Goal: Transaction & Acquisition: Purchase product/service

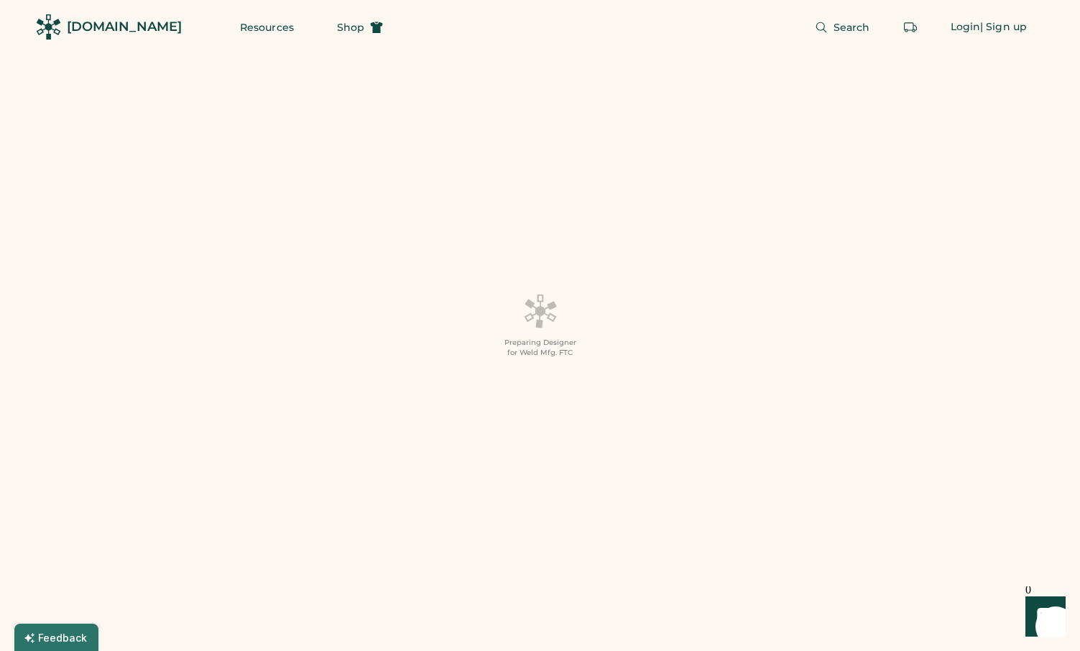
click at [88, 22] on div "[DOMAIN_NAME]" at bounding box center [124, 27] width 115 height 18
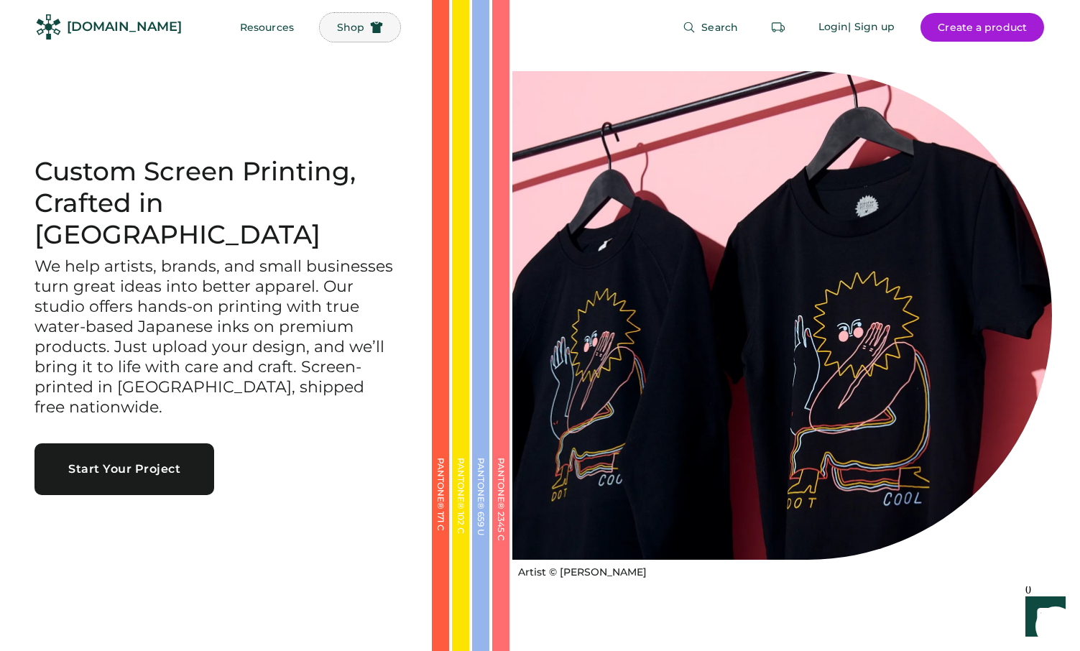
click at [333, 19] on button "Shop" at bounding box center [360, 27] width 80 height 29
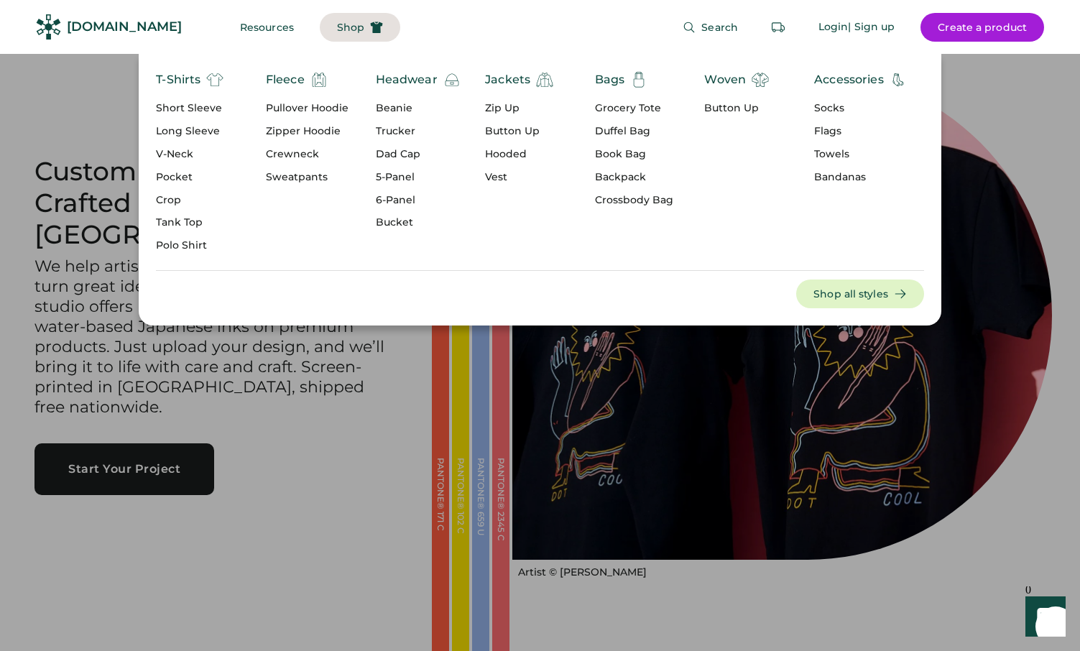
click at [399, 85] on div "Headwear" at bounding box center [407, 79] width 62 height 17
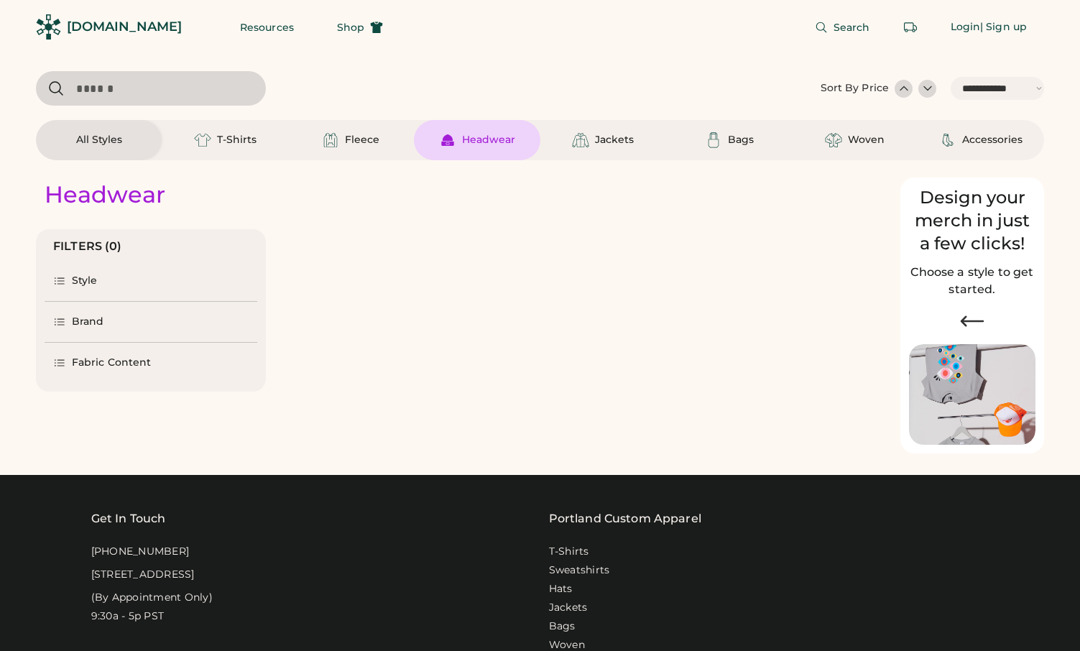
select select "*****"
select select "*"
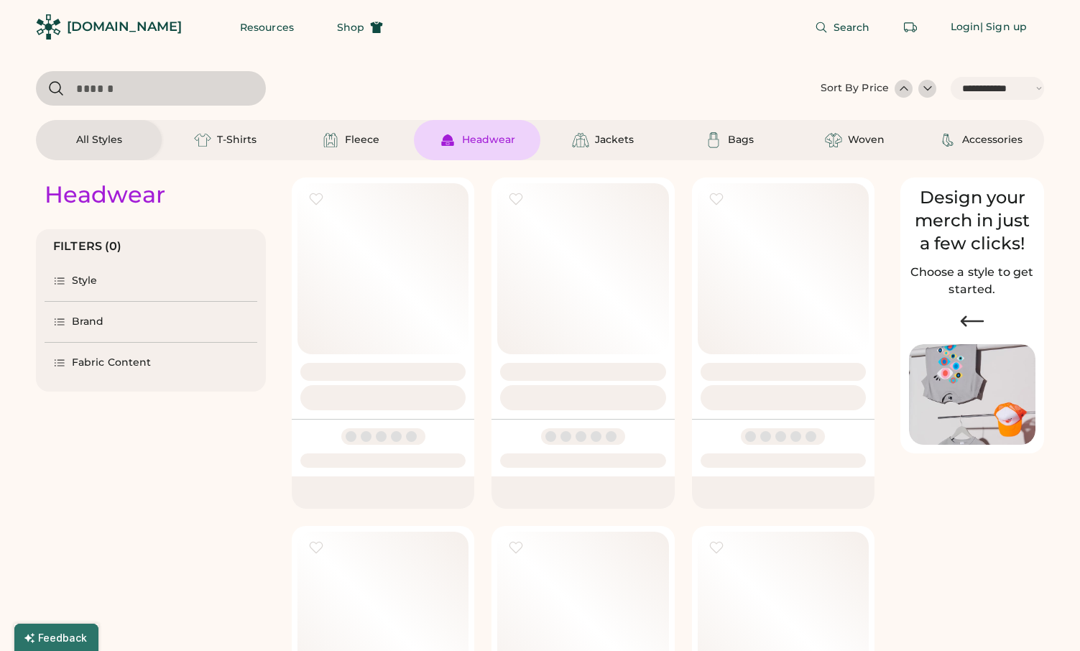
scroll to position [22, 0]
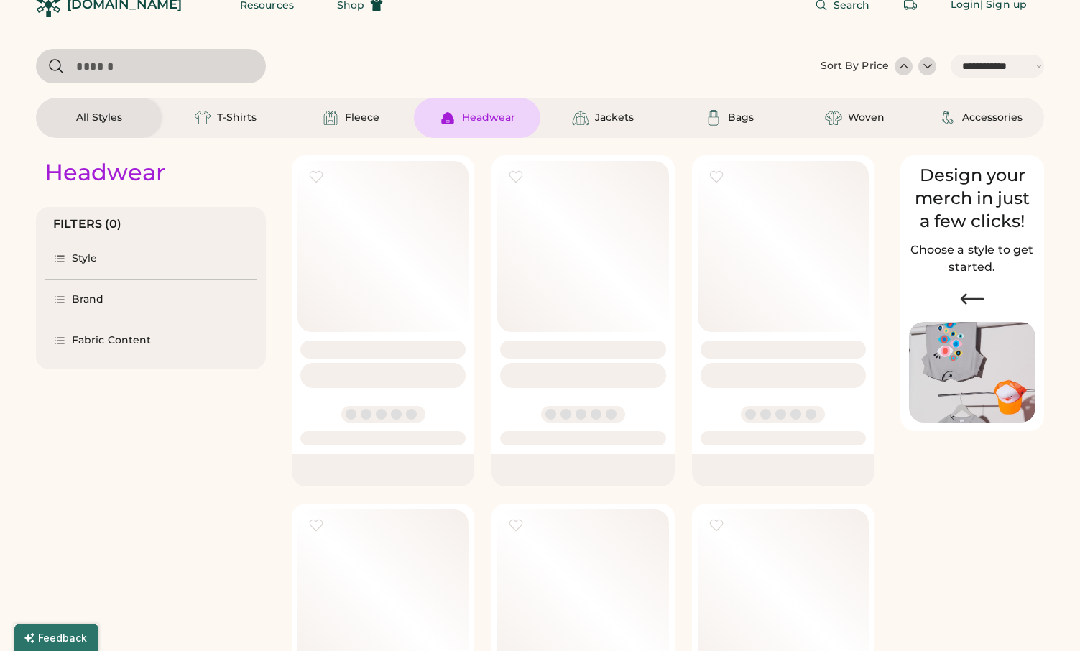
select select "*****"
select select "*"
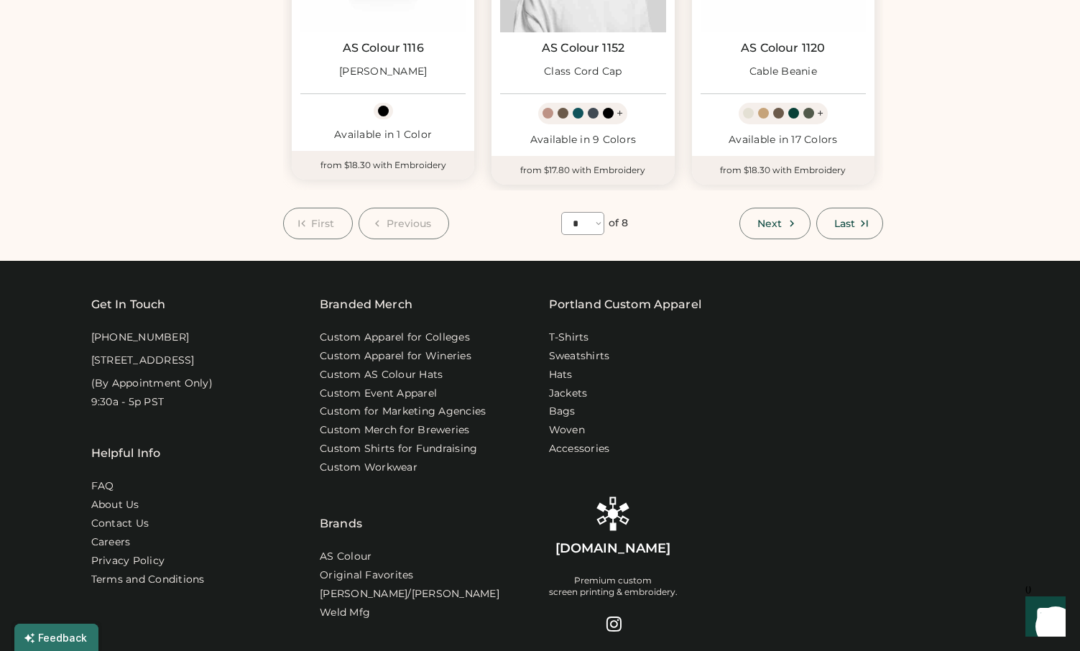
scroll to position [1400, 0]
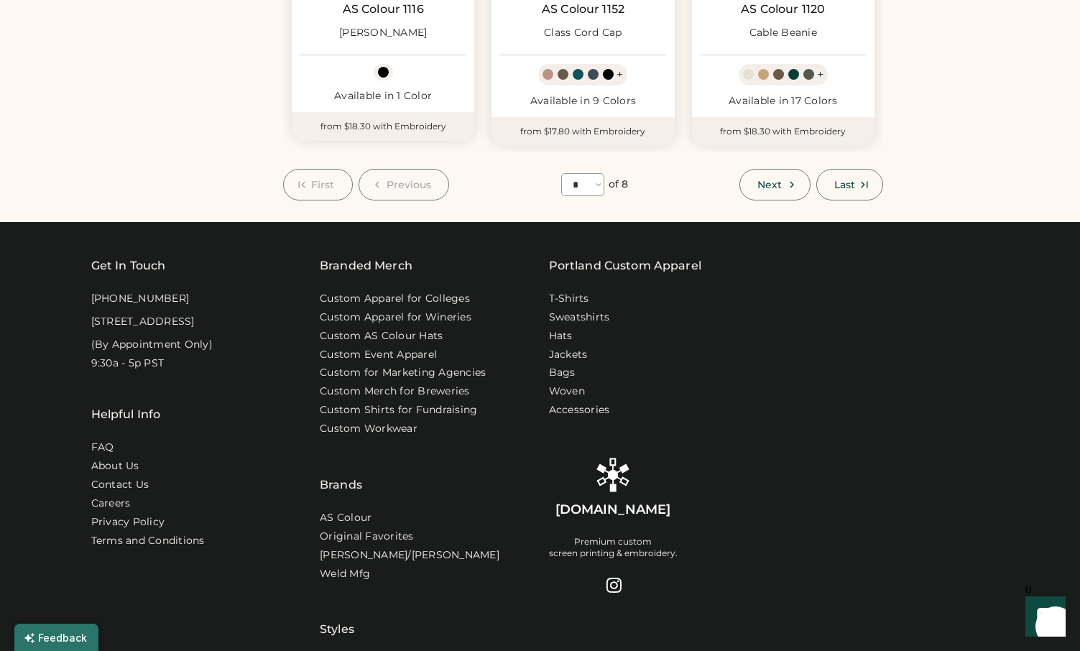
click at [583, 185] on select "**** * * * * * * * *" at bounding box center [582, 184] width 43 height 23
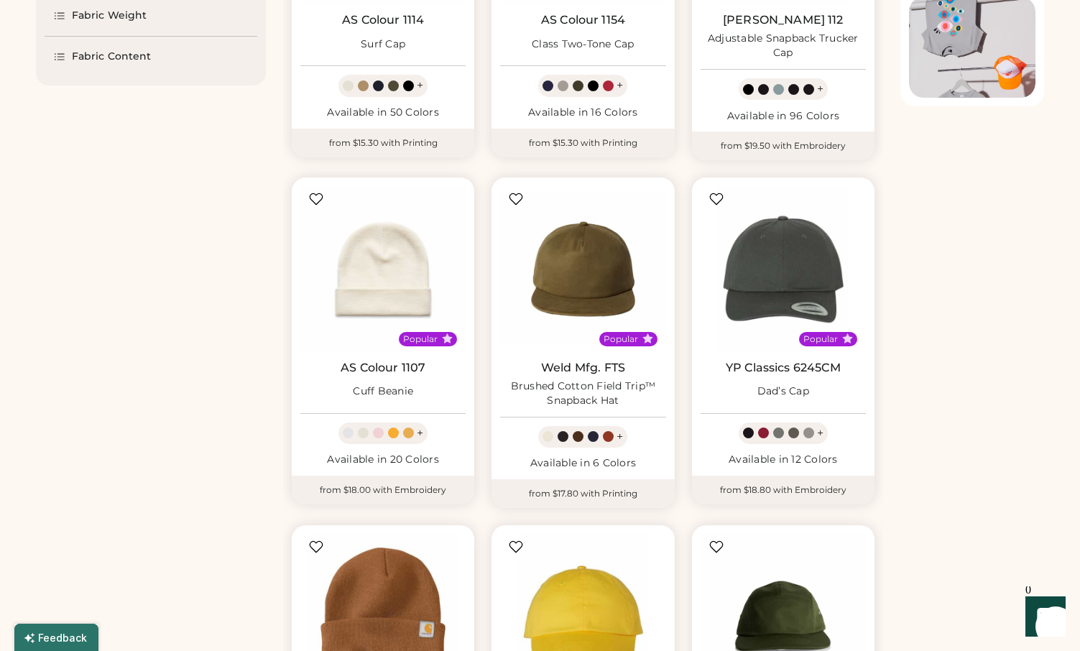
scroll to position [0, 0]
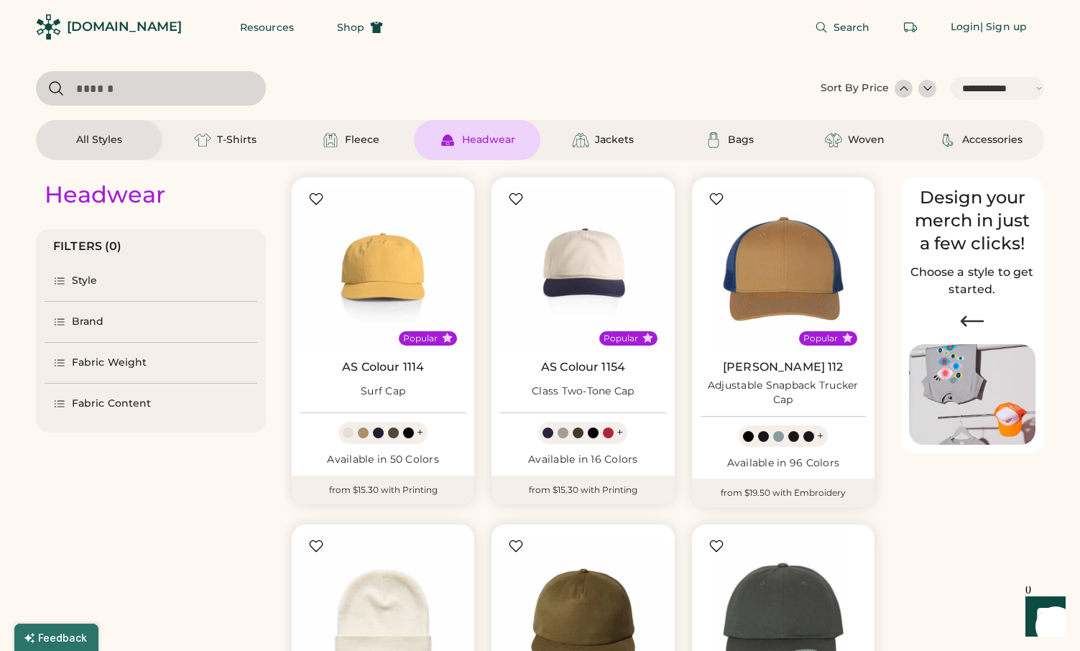
click at [73, 283] on div "Style" at bounding box center [85, 281] width 26 height 14
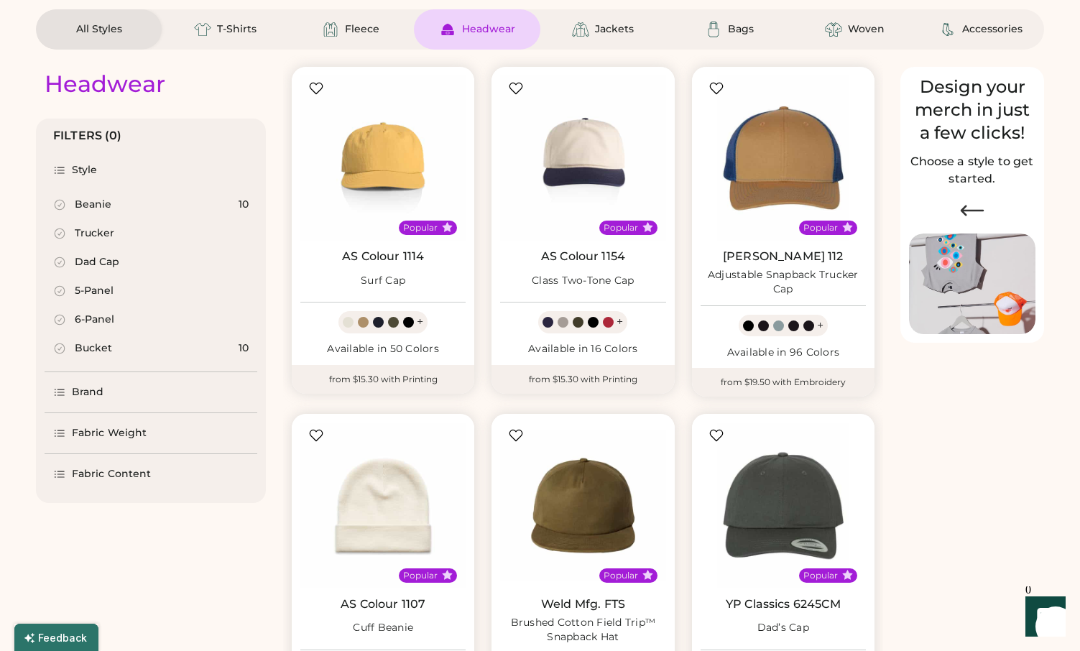
scroll to position [114, 0]
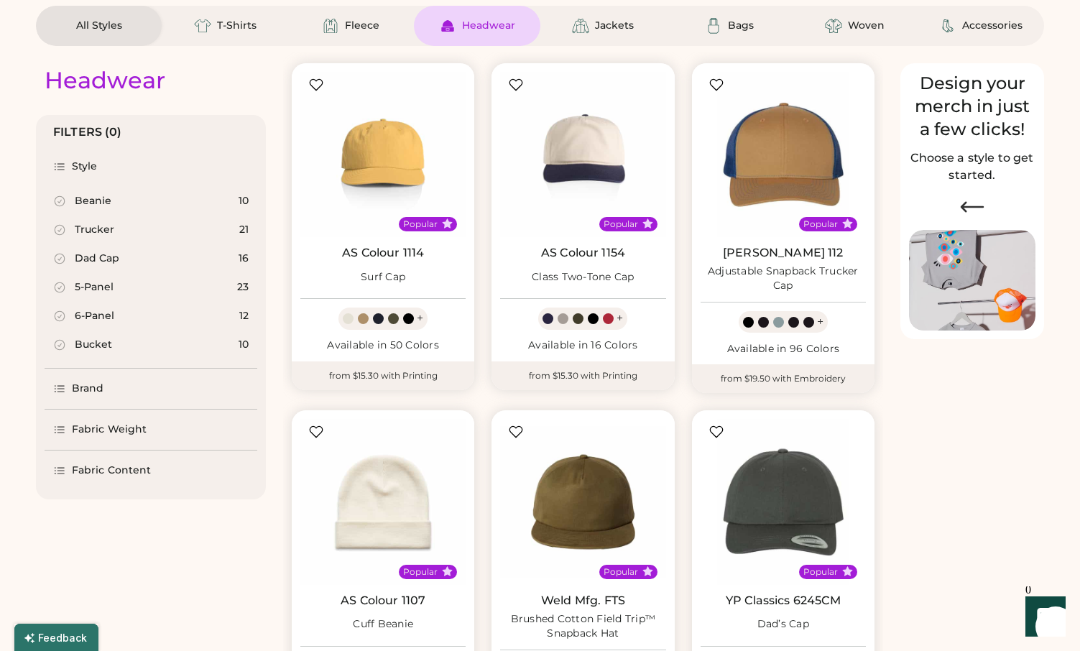
click at [60, 476] on icon at bounding box center [59, 470] width 13 height 13
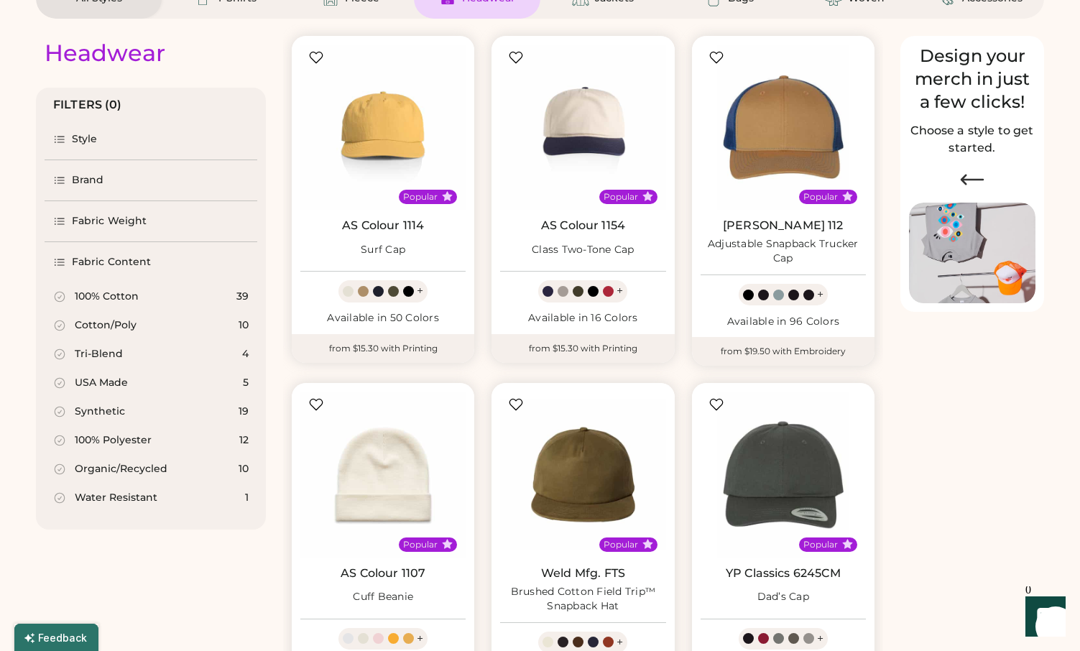
scroll to position [158, 0]
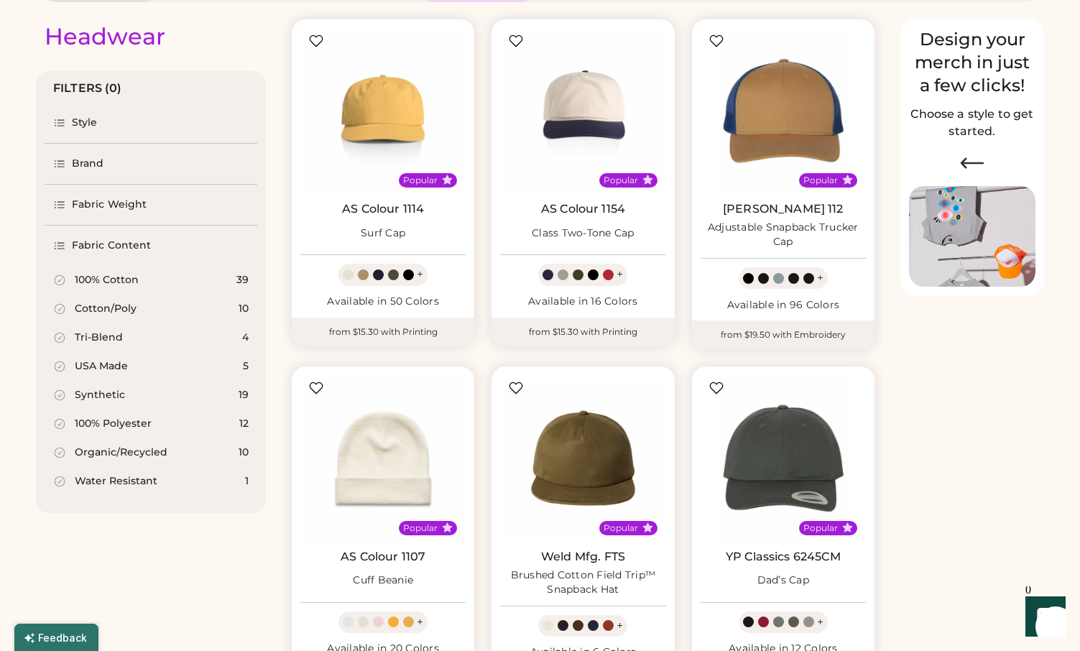
click at [70, 213] on div "Fabric Weight" at bounding box center [151, 205] width 213 height 40
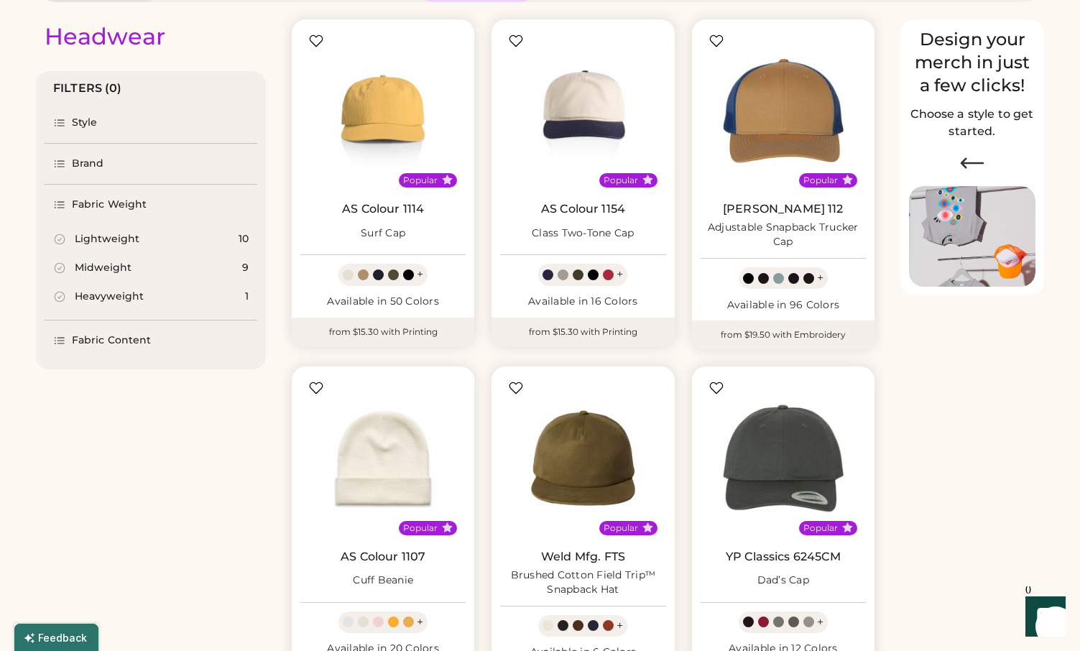
click at [73, 157] on div "Brand" at bounding box center [88, 164] width 32 height 14
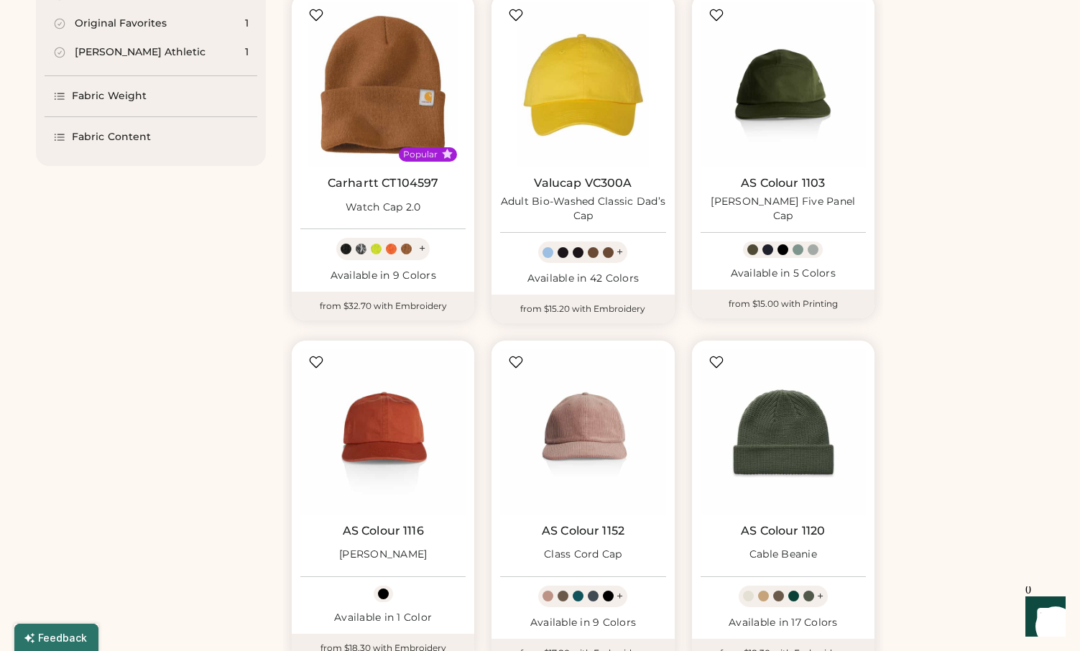
scroll to position [907, 0]
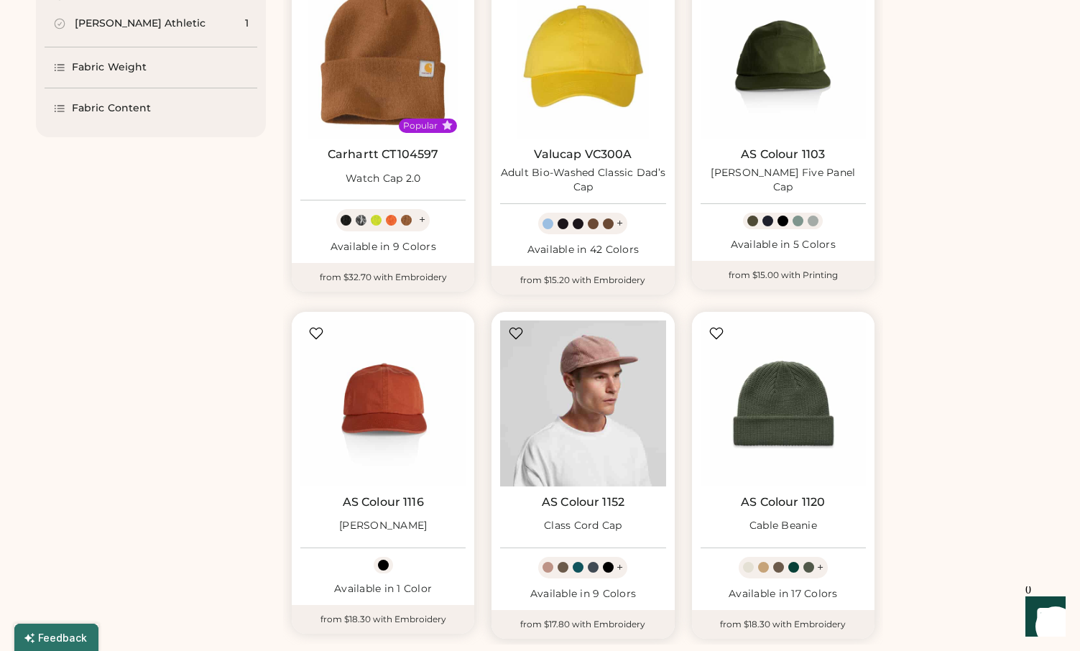
click at [586, 369] on img at bounding box center [582, 402] width 165 height 165
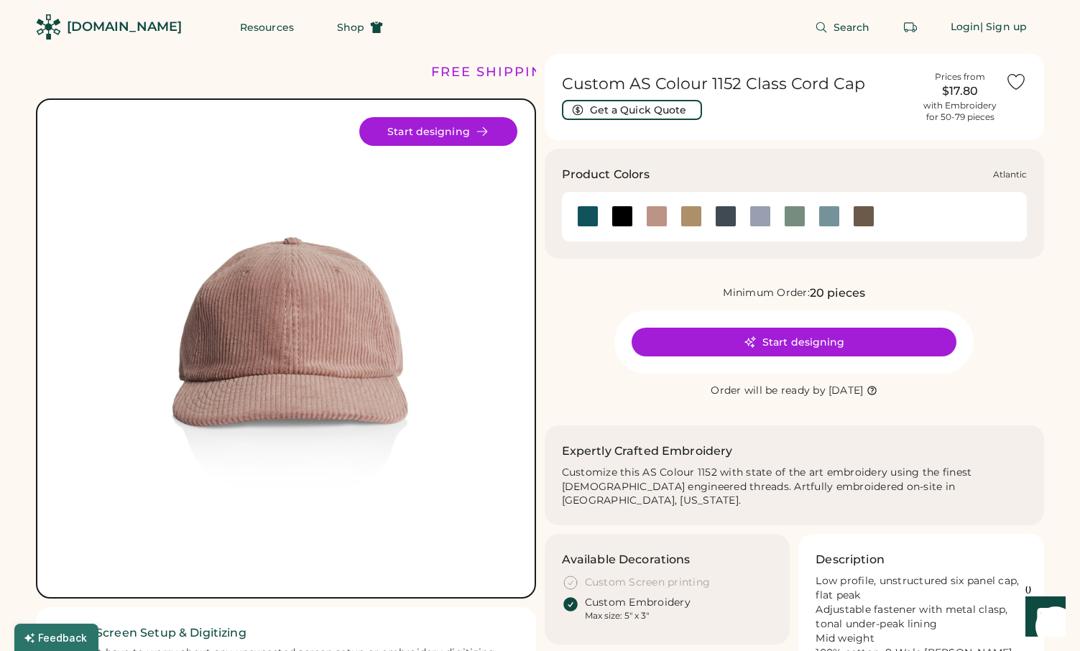
click at [589, 210] on div at bounding box center [588, 216] width 22 height 22
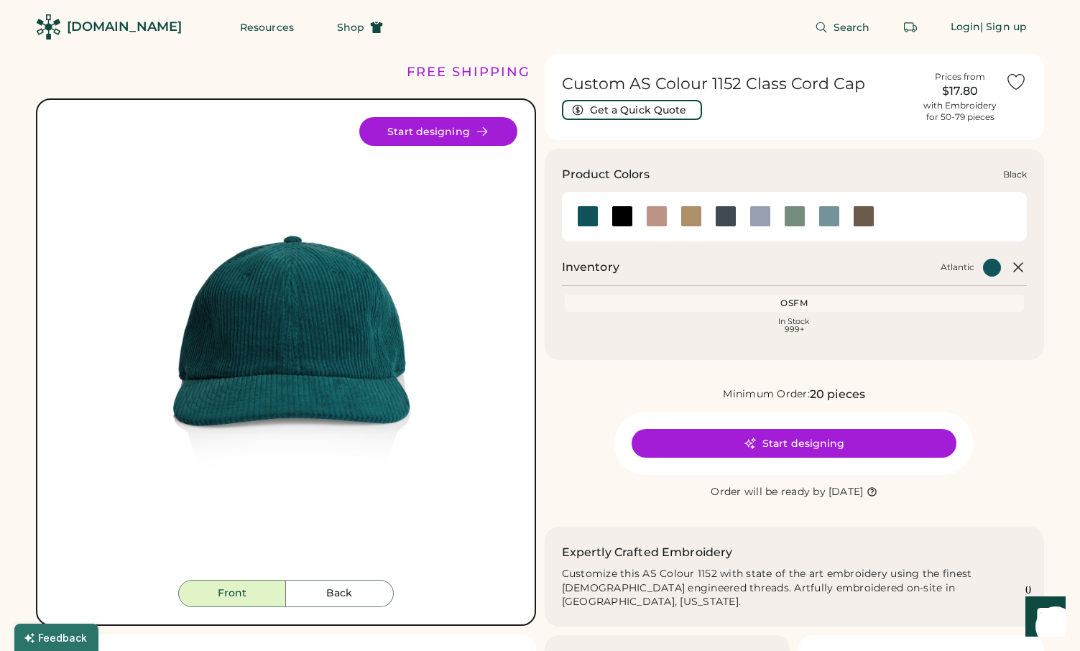
click at [614, 211] on div at bounding box center [622, 216] width 22 height 22
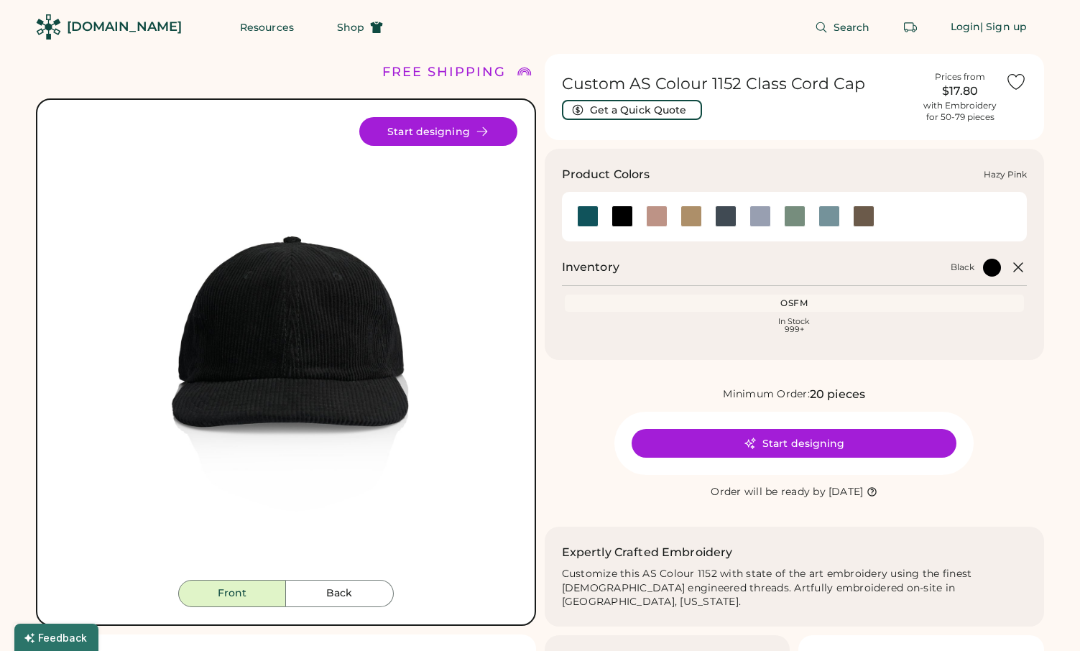
click at [641, 217] on div at bounding box center [656, 216] width 34 height 22
click at [654, 217] on div at bounding box center [657, 216] width 22 height 22
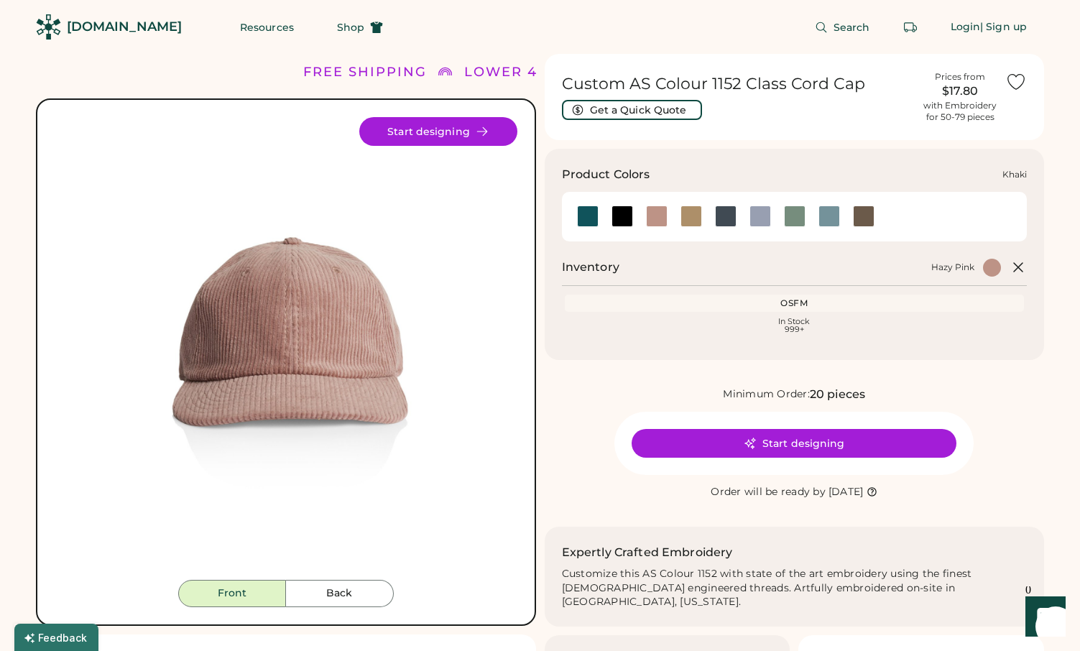
click at [696, 218] on div at bounding box center [691, 216] width 22 height 22
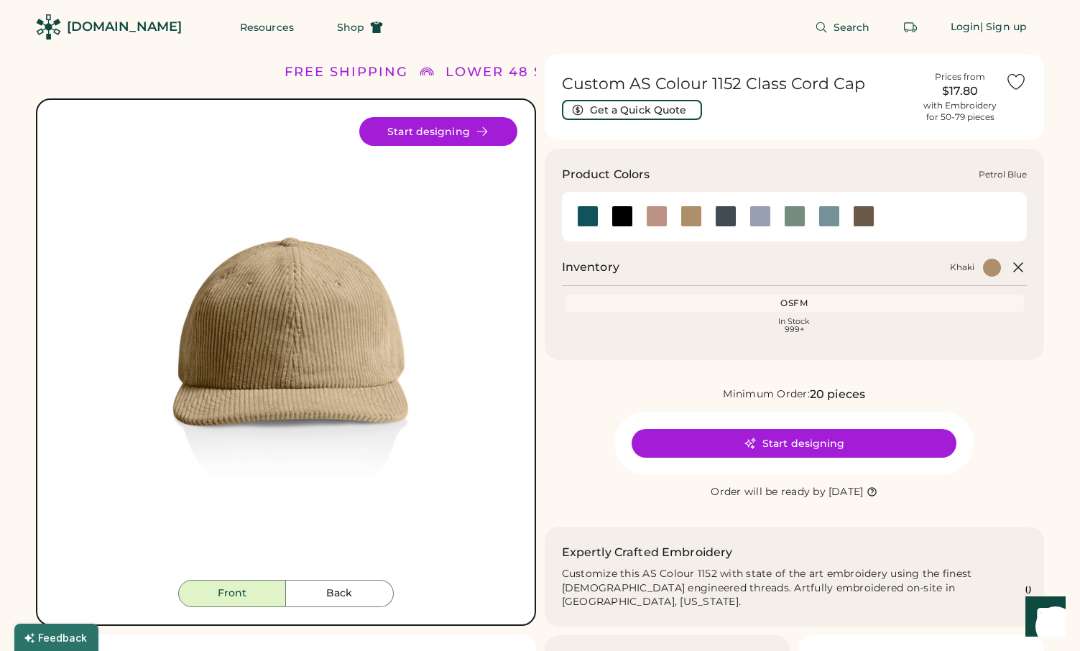
click at [743, 219] on div at bounding box center [759, 216] width 34 height 22
click at [764, 216] on div at bounding box center [760, 216] width 22 height 22
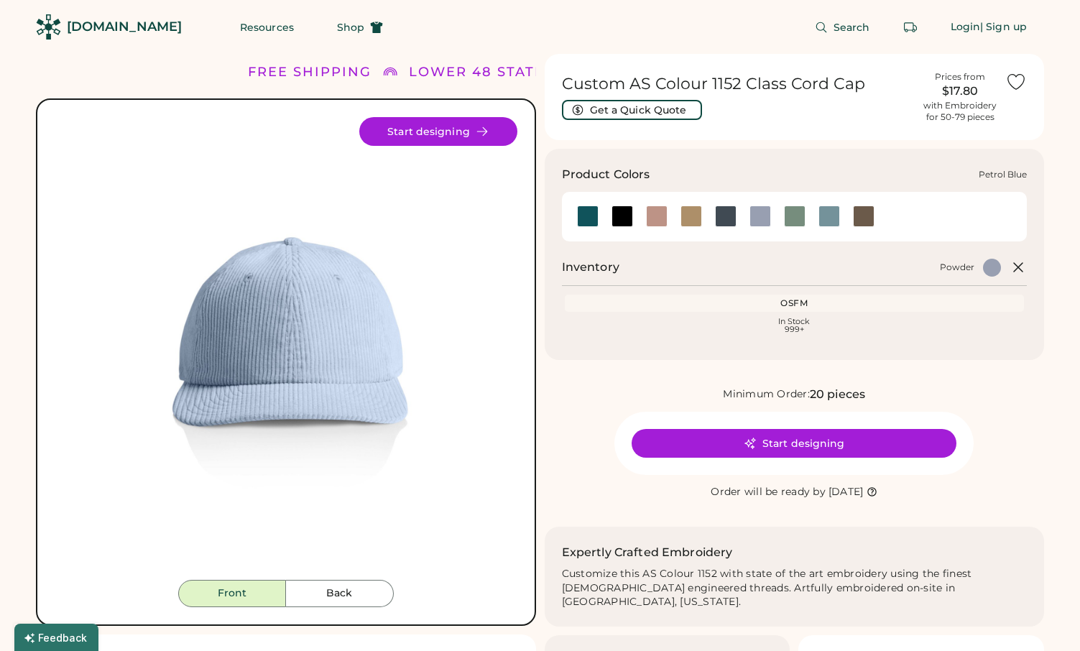
click at [733, 218] on div at bounding box center [726, 216] width 22 height 22
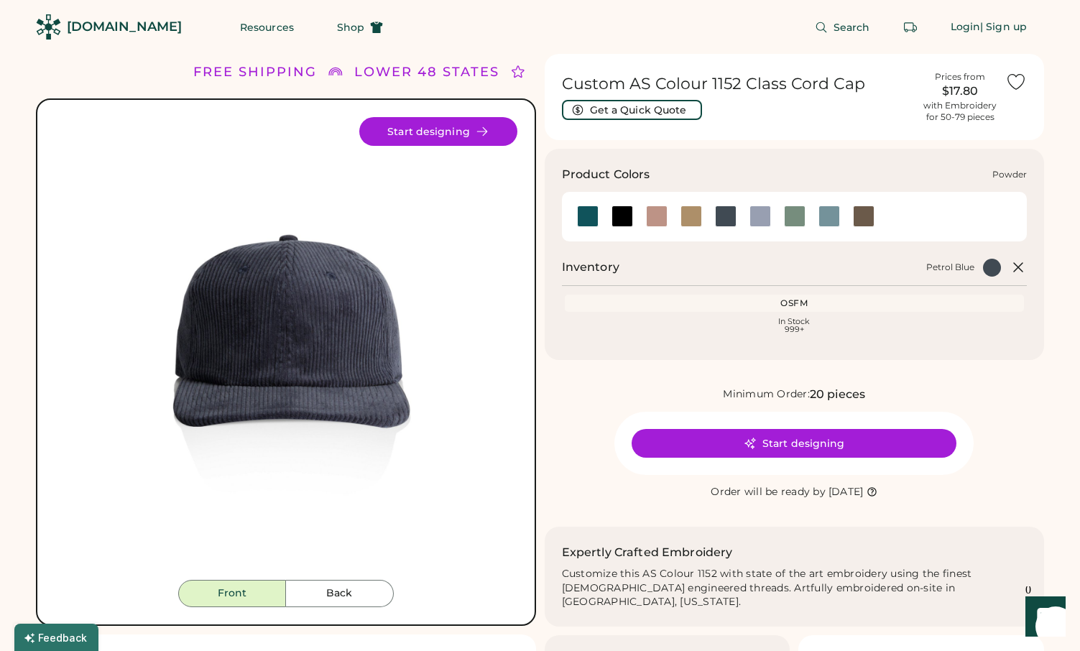
click at [767, 218] on div at bounding box center [760, 216] width 22 height 22
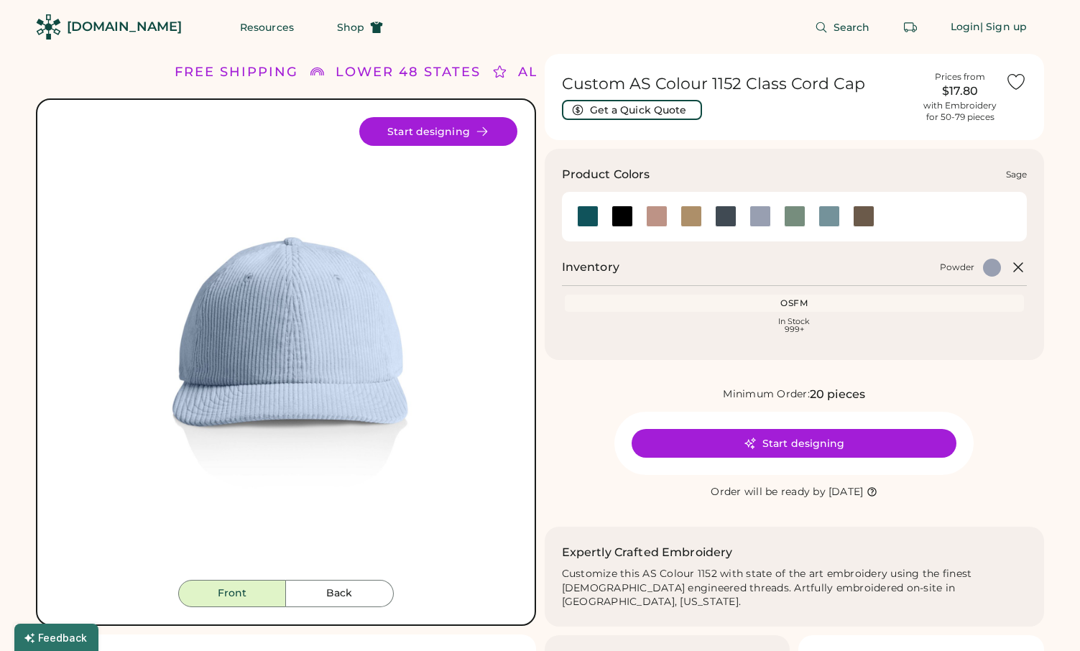
click at [810, 213] on div at bounding box center [794, 216] width 34 height 22
click at [797, 214] on div at bounding box center [795, 216] width 22 height 22
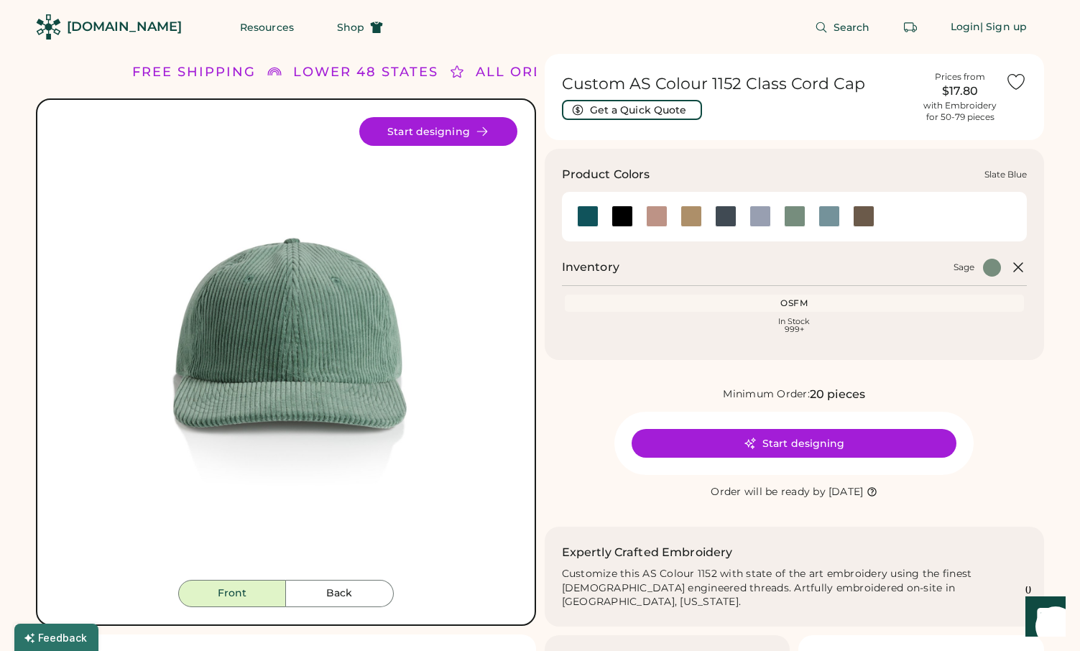
click at [837, 211] on div at bounding box center [829, 216] width 22 height 22
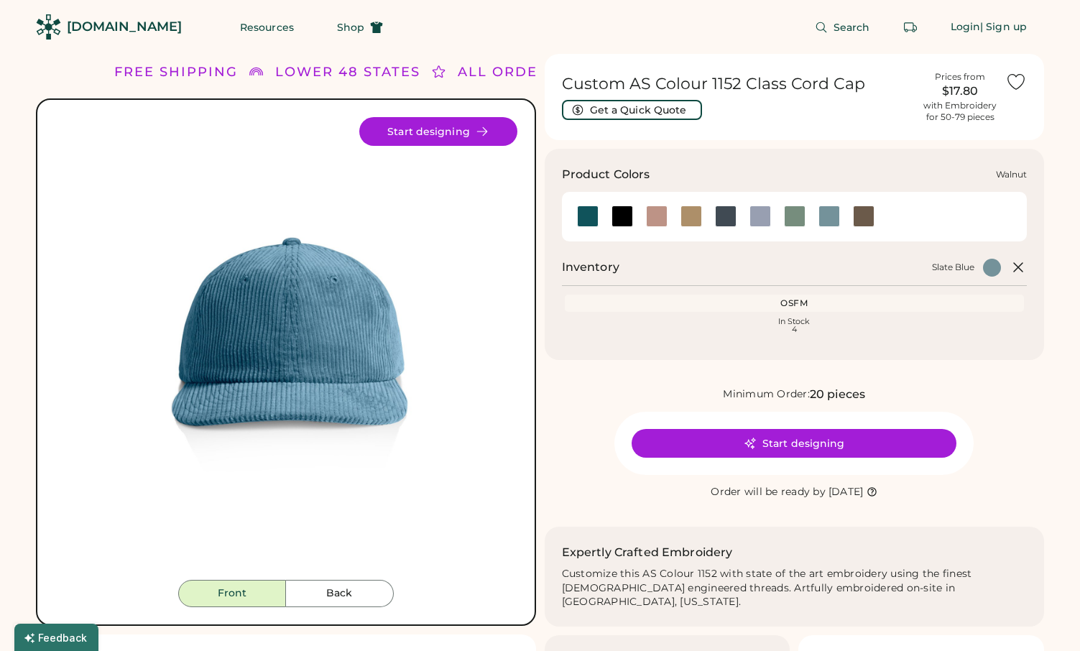
click at [866, 218] on div at bounding box center [864, 216] width 22 height 22
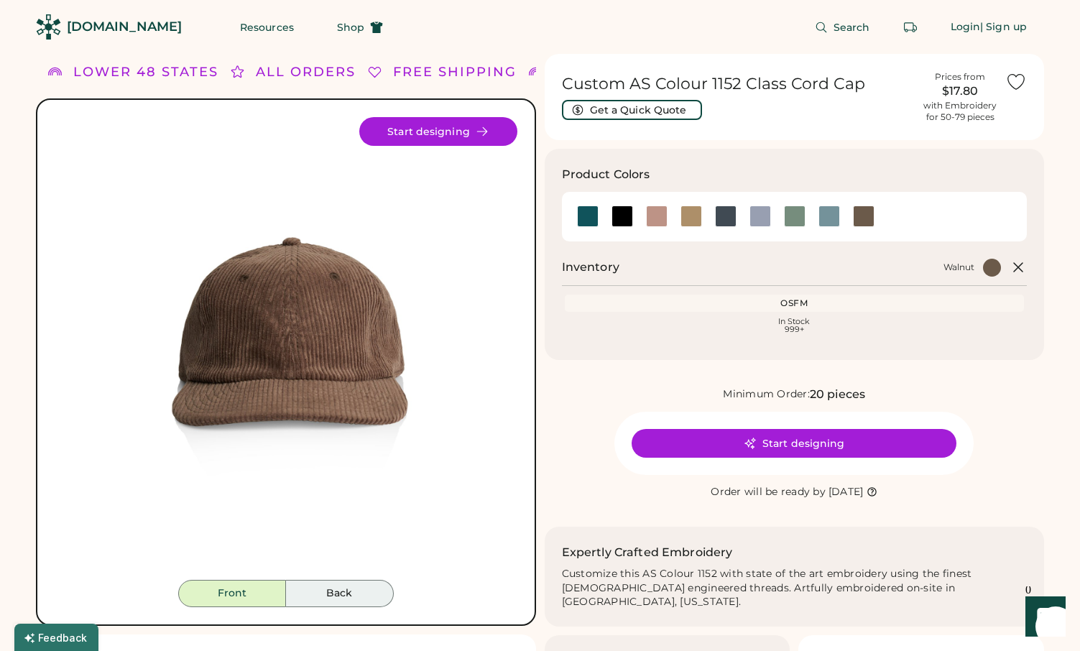
click at [320, 606] on button "Back" at bounding box center [340, 593] width 108 height 27
click at [335, 596] on button "Back" at bounding box center [340, 593] width 108 height 27
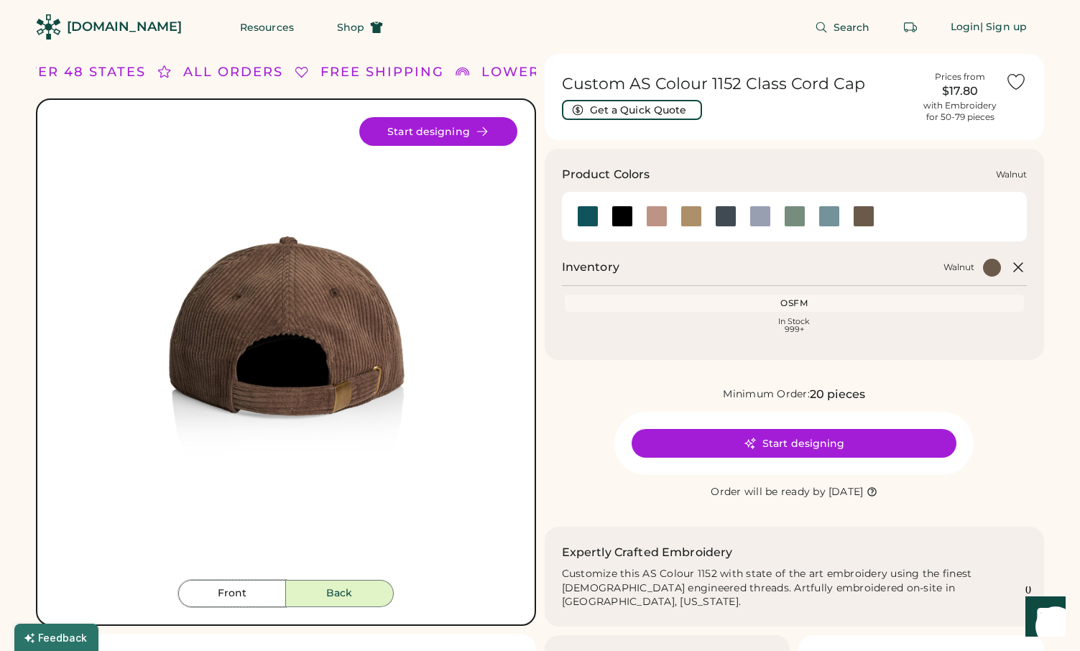
click at [792, 223] on div at bounding box center [795, 216] width 22 height 22
